Goal: Information Seeking & Learning: Compare options

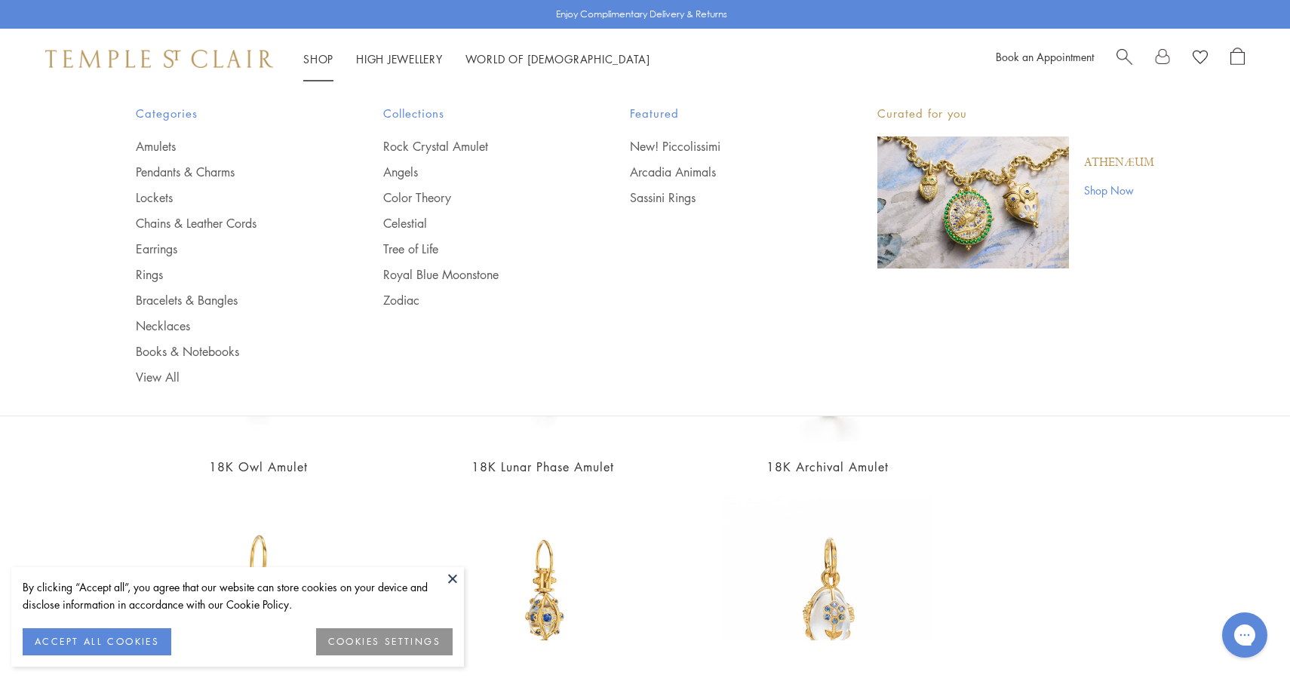
click at [324, 66] on li "Shop Shop Categories Amulets Pendants & Charms Lockets Chains & Leather Cords E…" at bounding box center [318, 59] width 30 height 19
click at [160, 198] on link "Lockets" at bounding box center [229, 197] width 187 height 17
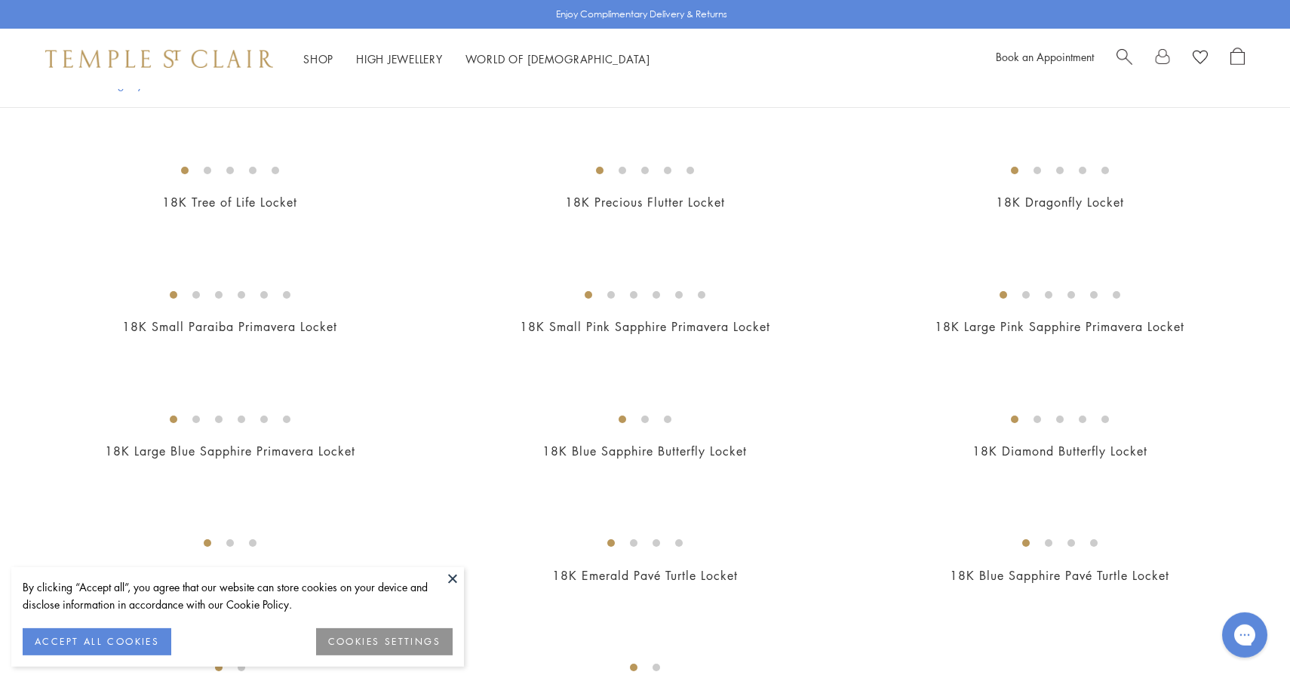
scroll to position [530, 0]
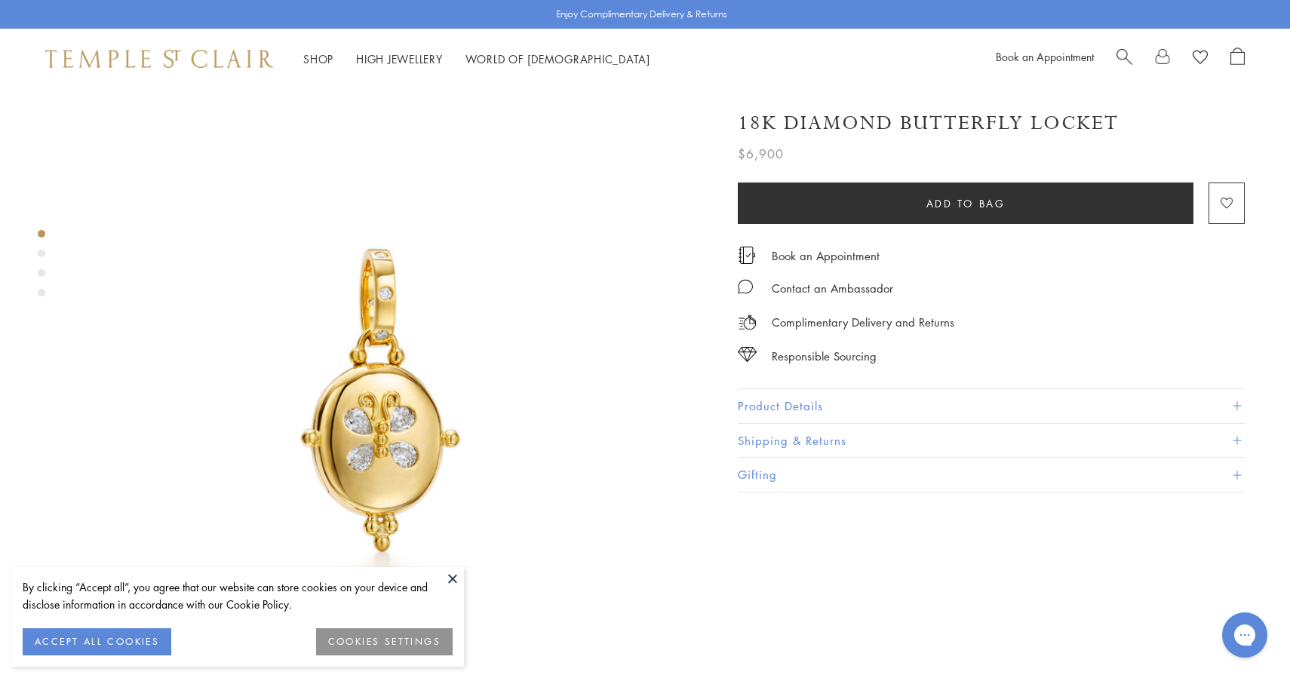
click at [1045, 127] on h1 "18K Diamond Butterfly Locket" at bounding box center [928, 123] width 381 height 26
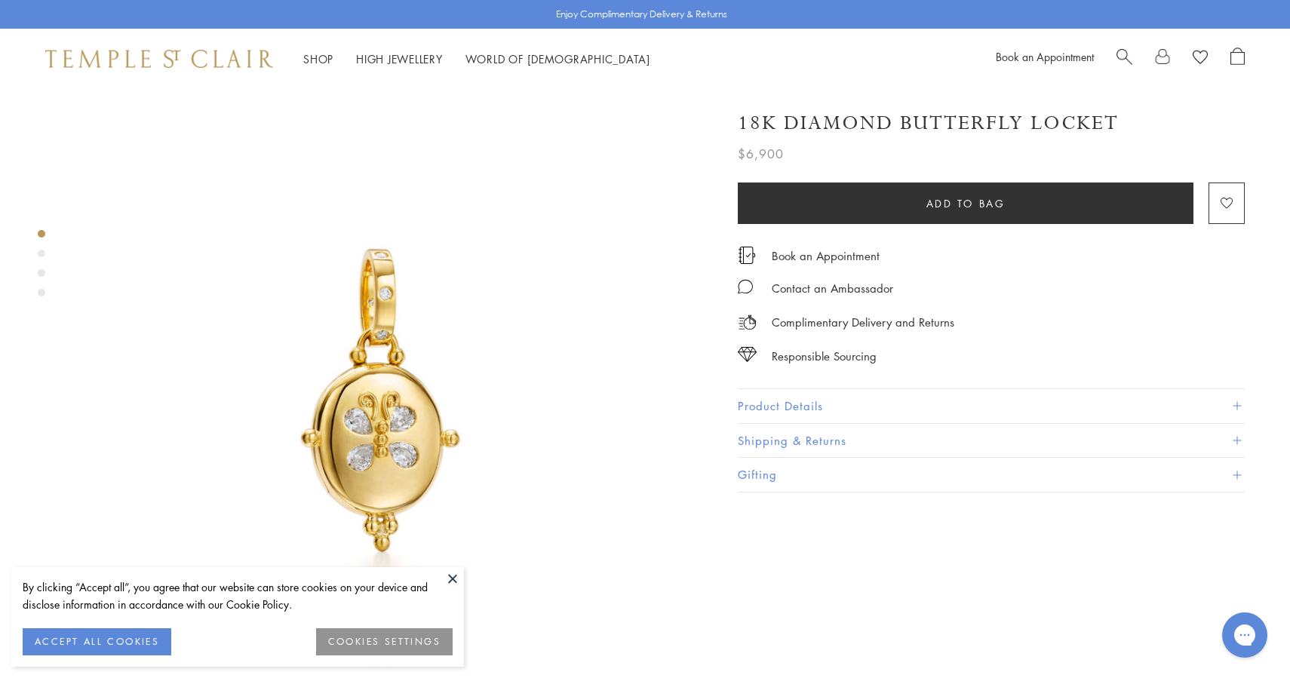
click at [1045, 127] on h1 "18K Diamond Butterfly Locket" at bounding box center [928, 123] width 381 height 26
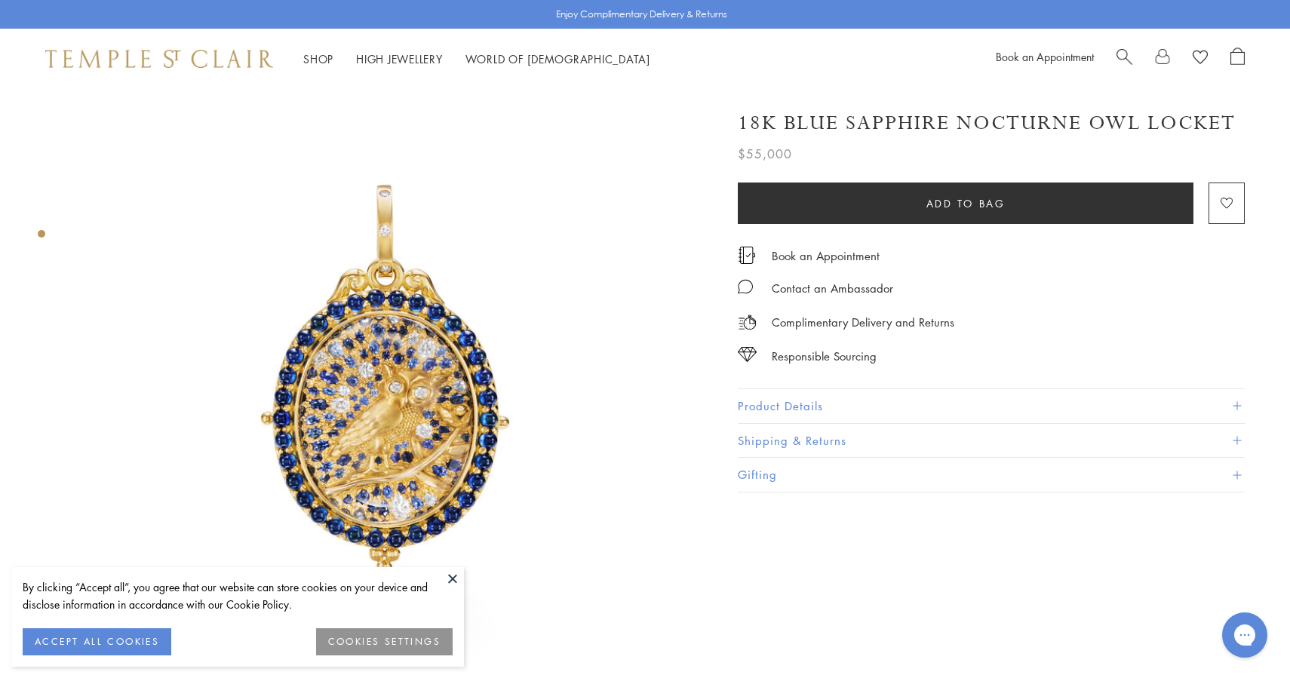
click at [806, 132] on h1 "18K Blue Sapphire Nocturne Owl Locket" at bounding box center [987, 123] width 498 height 26
click at [822, 120] on h1 "18K Blue Sapphire Nocturne Owl Locket" at bounding box center [987, 123] width 498 height 26
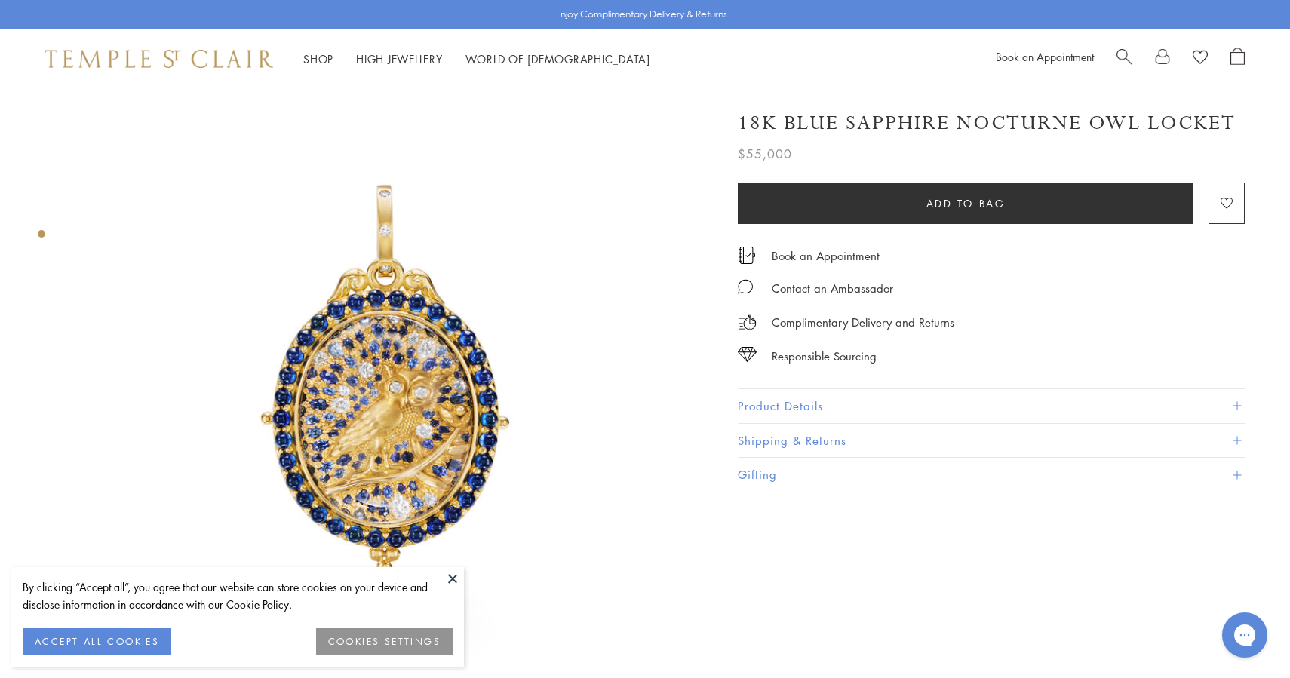
click at [822, 120] on h1 "18K Blue Sapphire Nocturne Owl Locket" at bounding box center [987, 123] width 498 height 26
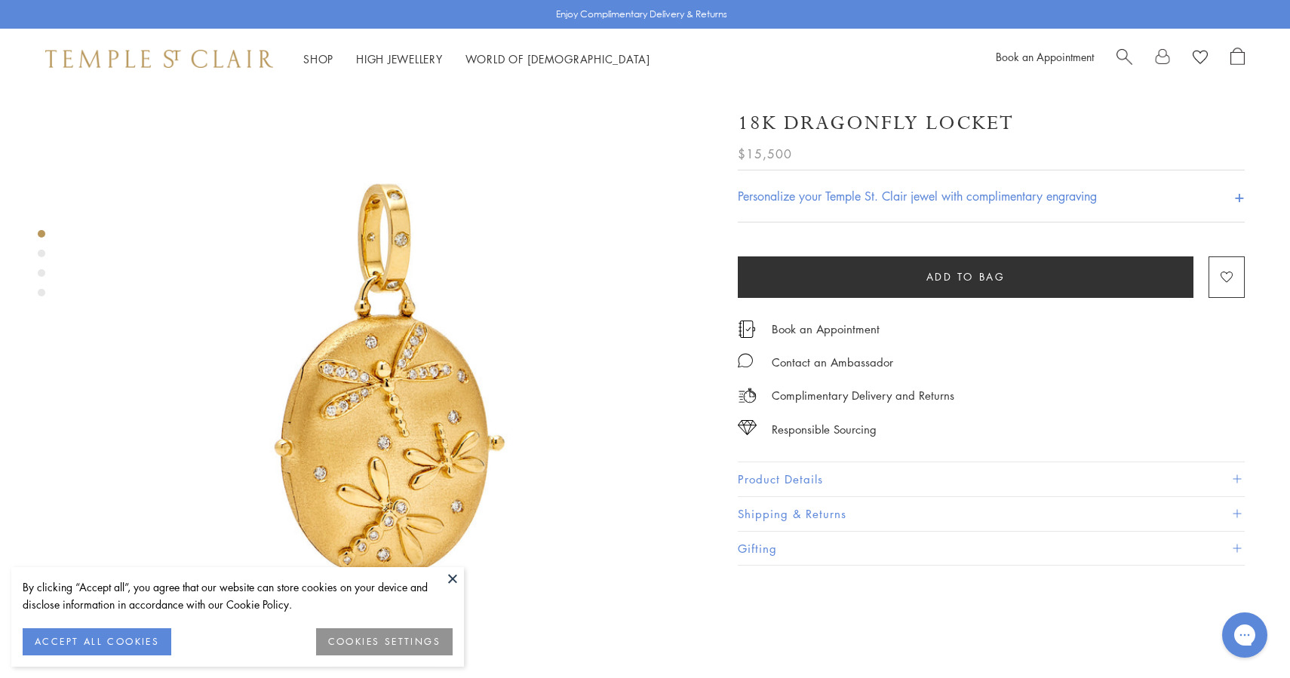
click at [846, 117] on h1 "18K Dragonfly Locket" at bounding box center [876, 123] width 276 height 26
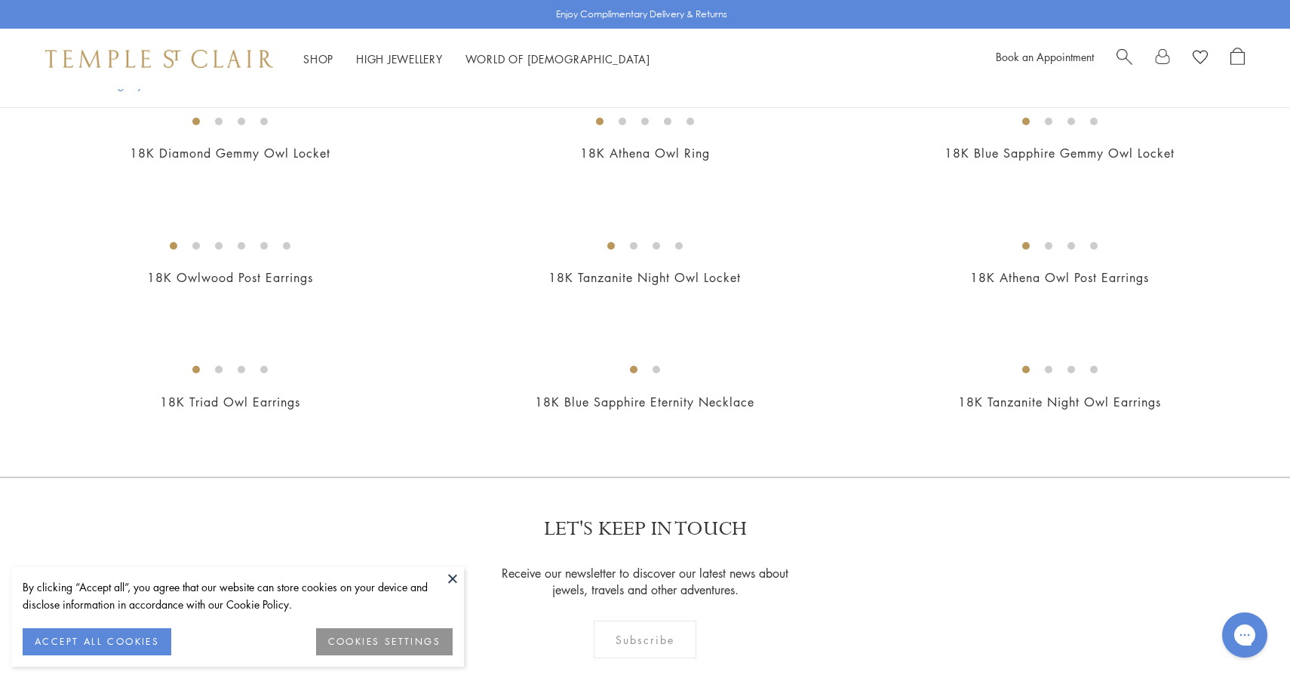
scroll to position [767, 0]
